Goal: Find specific fact: Find specific fact

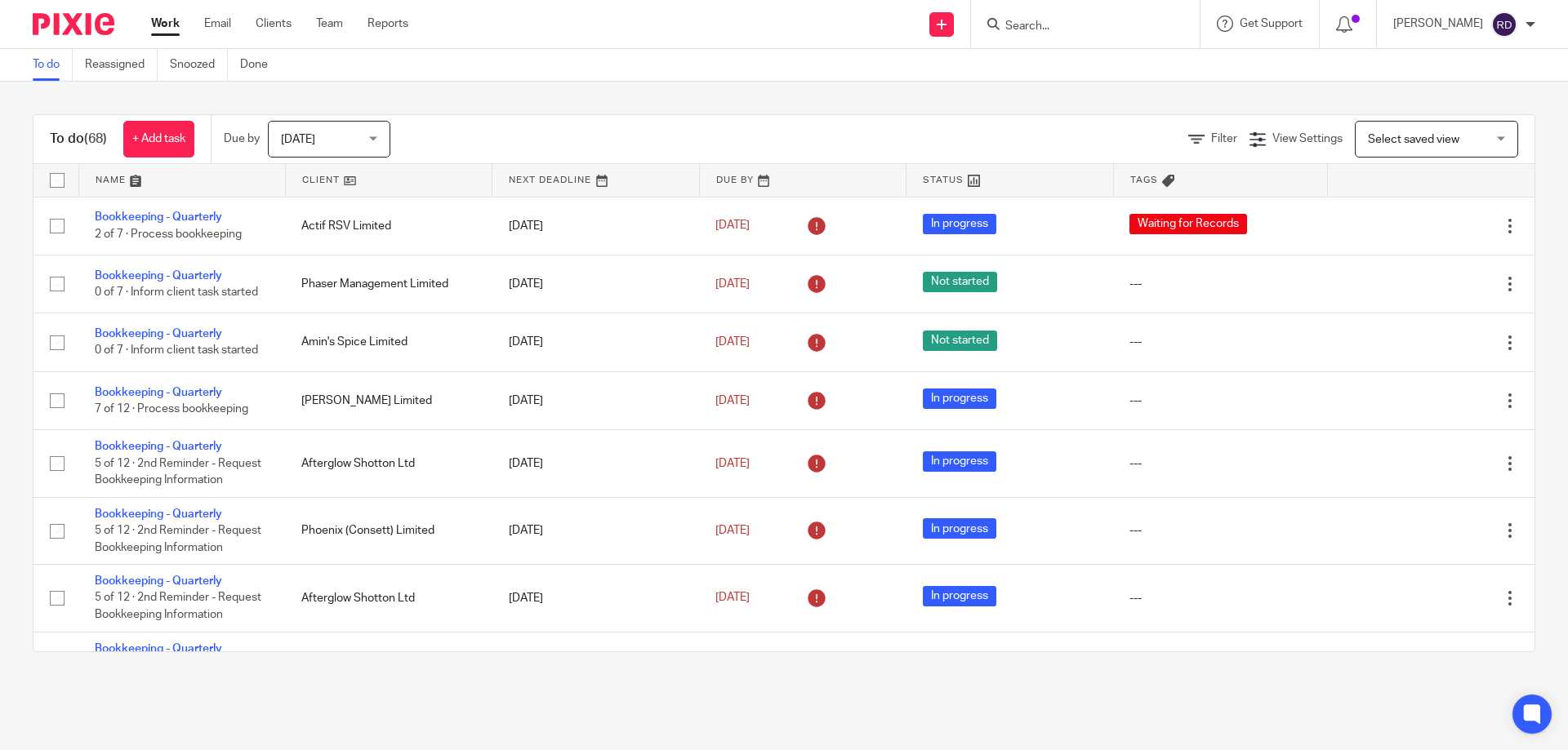
click at [1118, 26] on input "Search" at bounding box center [1077, 26] width 147 height 14
type input "carbus"
click at [1137, 75] on link at bounding box center [1138, 70] width 276 height 38
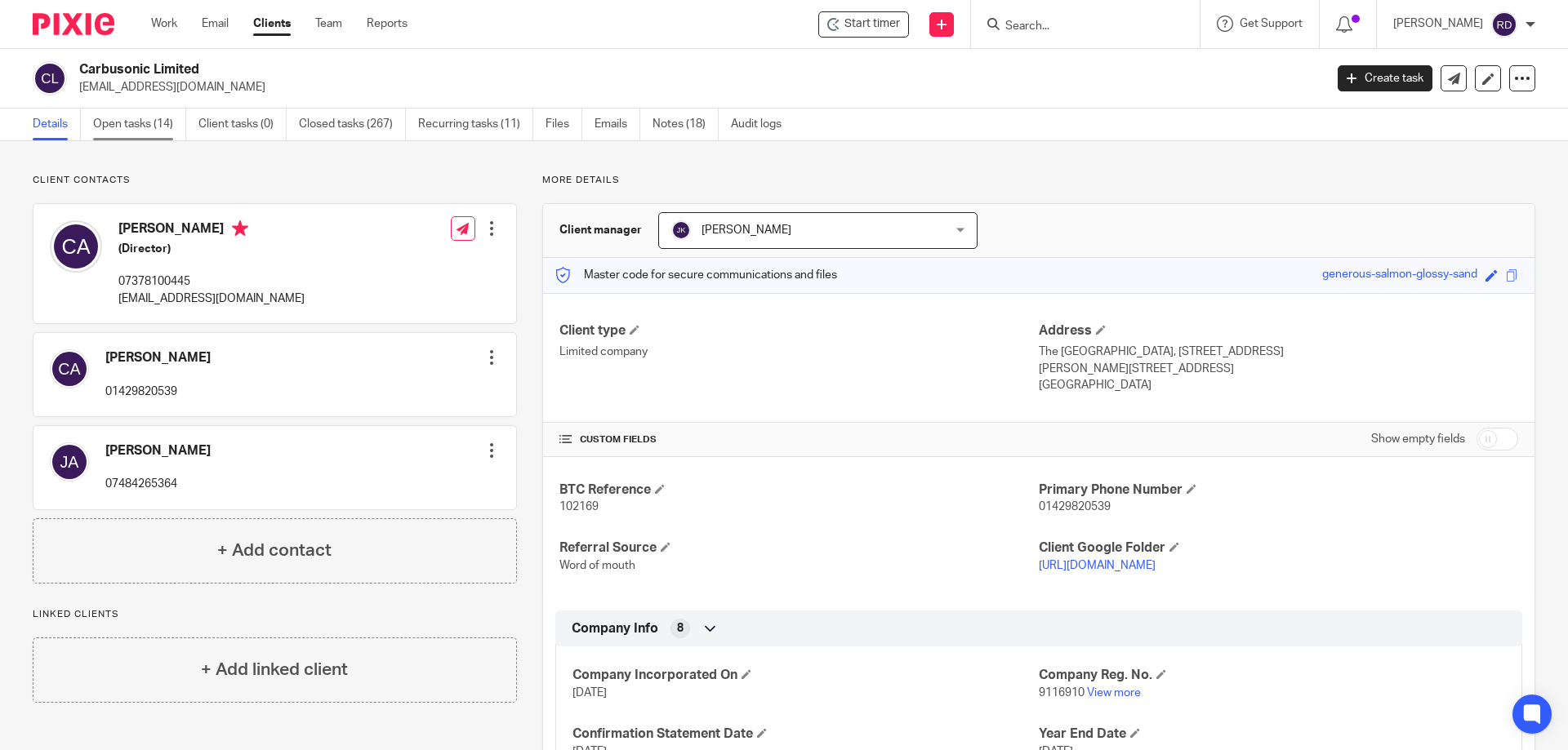
click at [135, 123] on link "Open tasks (14)" at bounding box center [139, 125] width 93 height 32
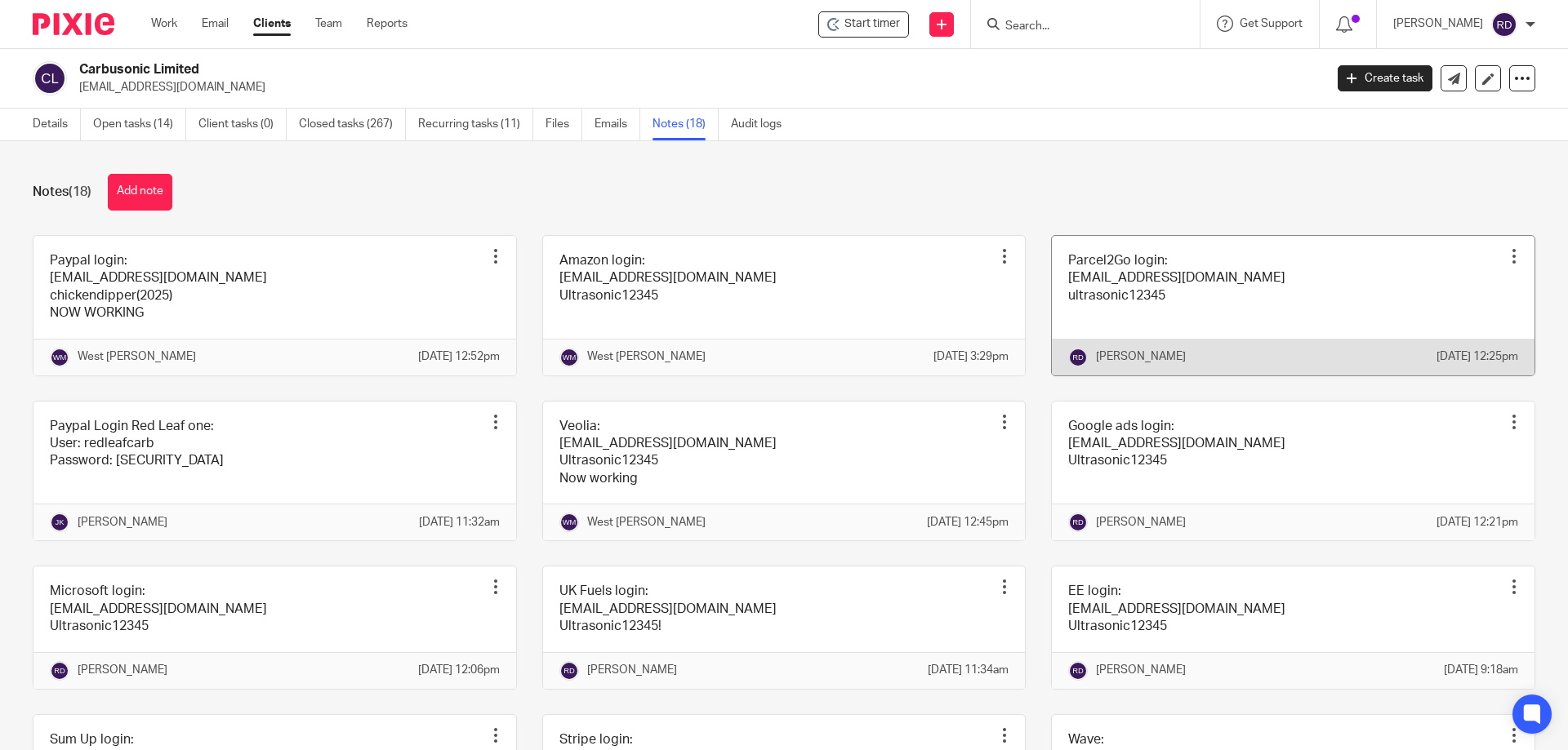
click at [1129, 293] on link at bounding box center [1293, 305] width 483 height 139
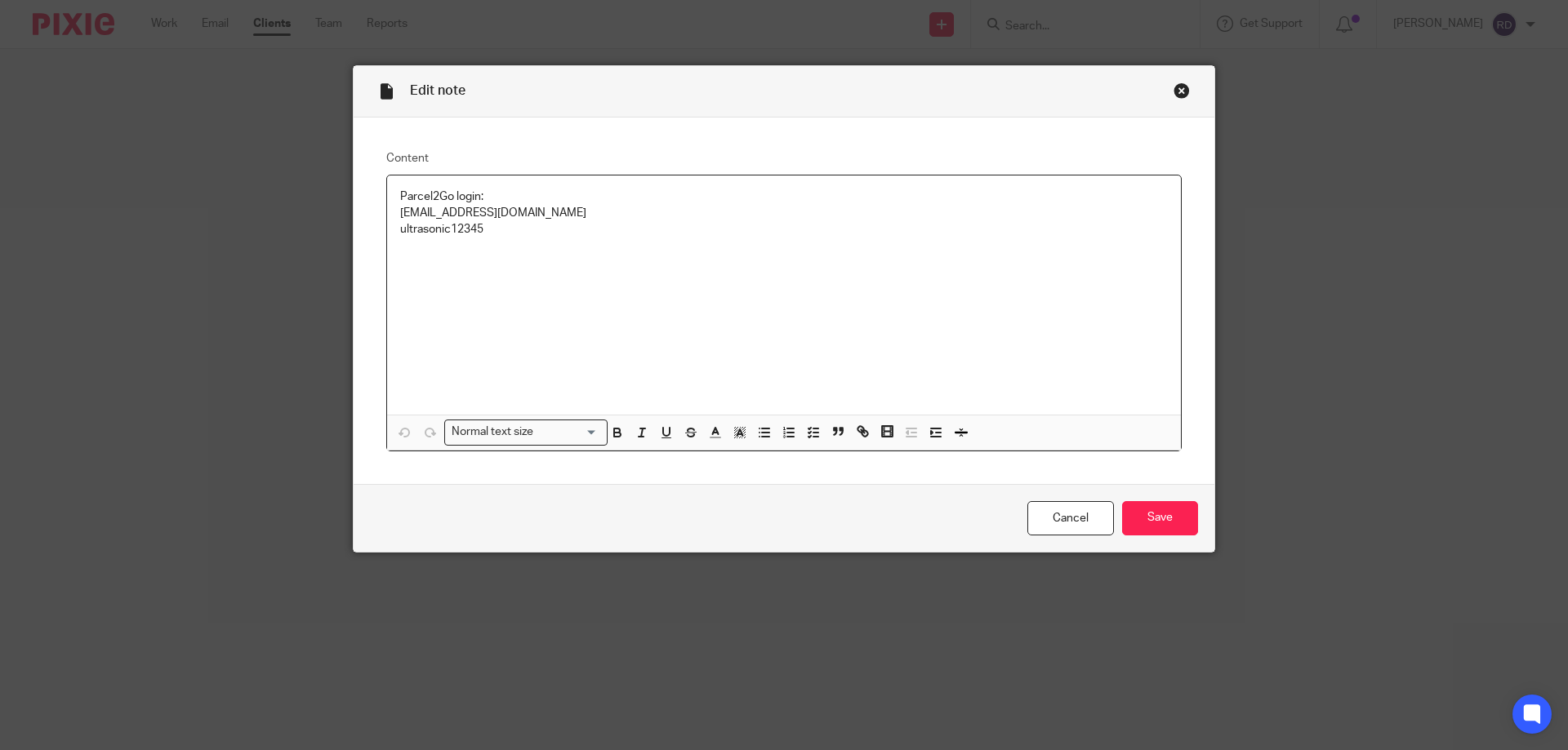
drag, startPoint x: 596, startPoint y: 213, endPoint x: 354, endPoint y: 209, distance: 242.0
click at [354, 209] on div "Content Parcel2Go login: sales@theleathercolourdoctor.co.uk ultrasonic12345 Nor…" at bounding box center [784, 300] width 861 height 366
copy p "sales@theleathercolourdoctor.co.uk"
drag, startPoint x: 501, startPoint y: 240, endPoint x: 364, endPoint y: 235, distance: 137.1
click at [364, 235] on div "Content Parcel2Go login: sales@theleathercolourdoctor.co.uk ultrasonic12345 Nor…" at bounding box center [784, 300] width 861 height 366
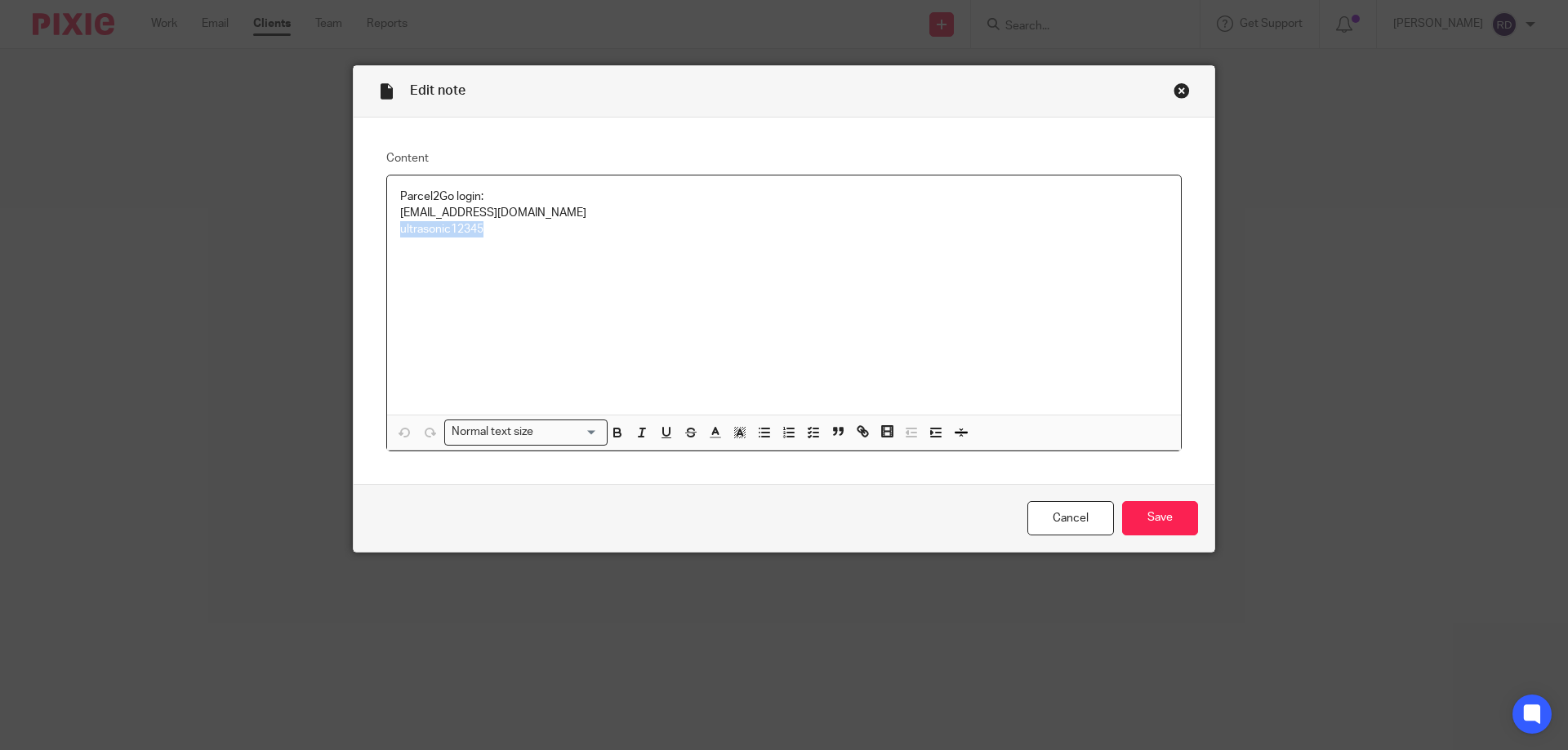
copy p "ultrasonic12345"
